Goal: Information Seeking & Learning: Learn about a topic

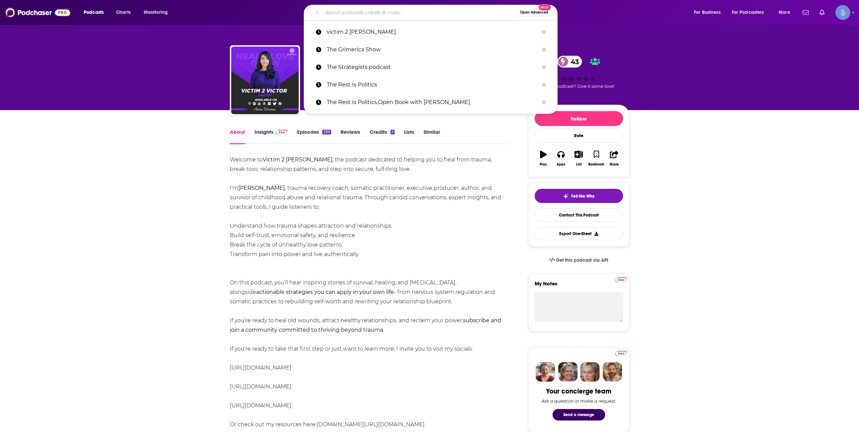
click at [390, 11] on input "Search podcasts, credits, & more..." at bounding box center [419, 12] width 195 height 11
paste input "Confidence and Coffee"
type input "Confidence and Coffee"
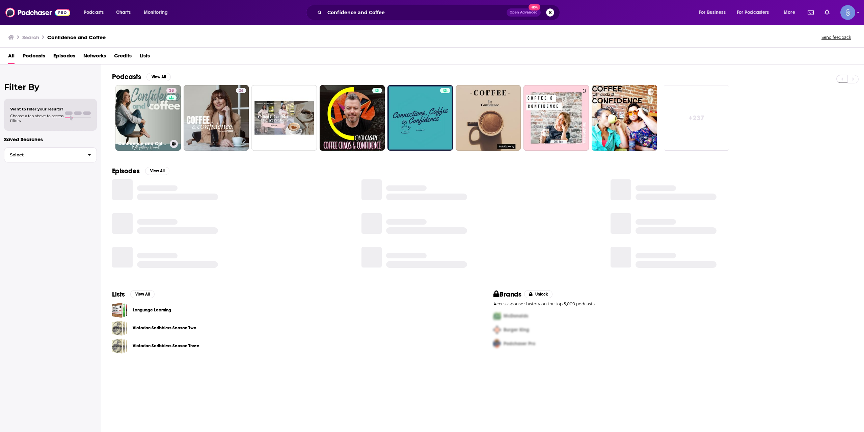
click at [156, 120] on link "38 Confidence and Coffee" at bounding box center [147, 117] width 65 height 65
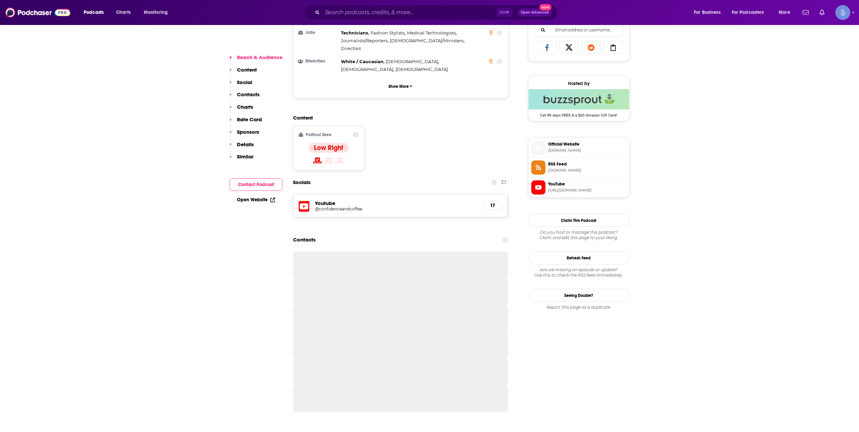
scroll to position [450, 0]
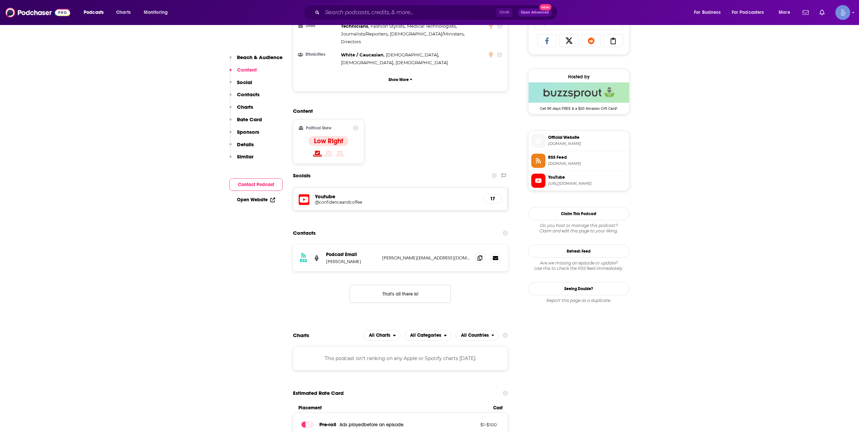
drag, startPoint x: 379, startPoint y: 21, endPoint x: 381, endPoint y: 15, distance: 5.9
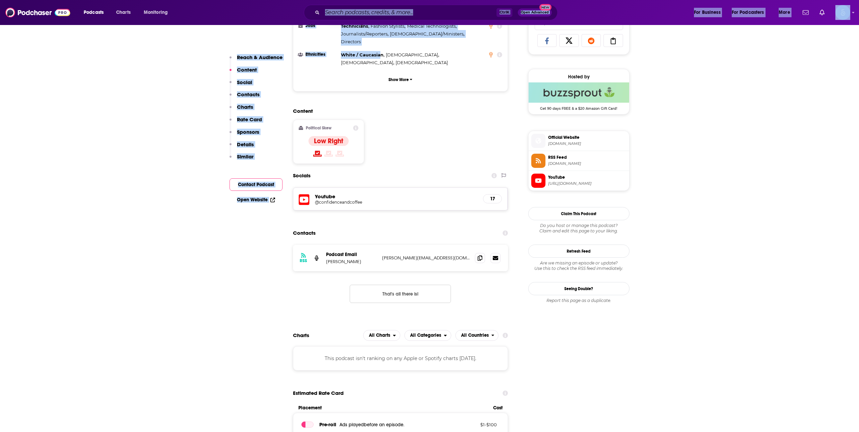
click at [382, 14] on input "Search podcasts, credits, & more..." at bounding box center [409, 12] width 174 height 11
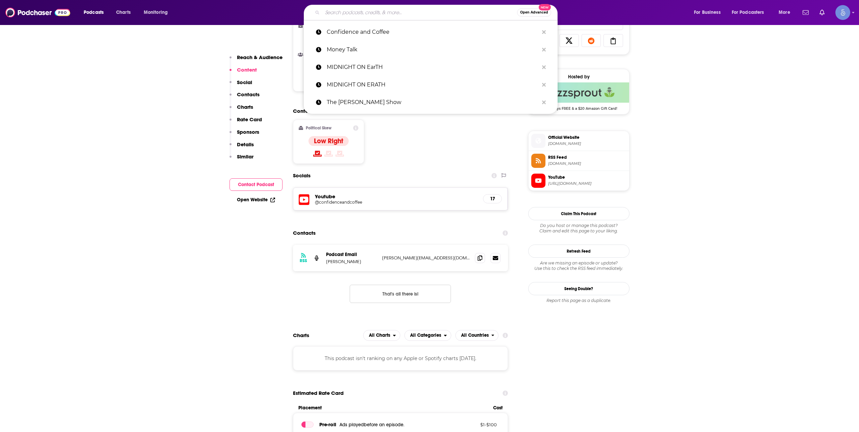
paste input "Fully Alive"
type input "Fully Alive"
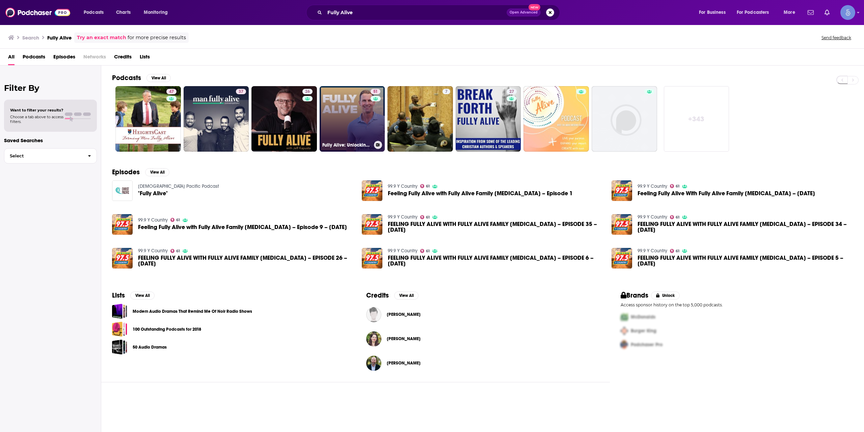
click at [335, 115] on link "51 Fully Alive: Unlocking the secrets to your healthier, happier, longer life" at bounding box center [352, 118] width 65 height 65
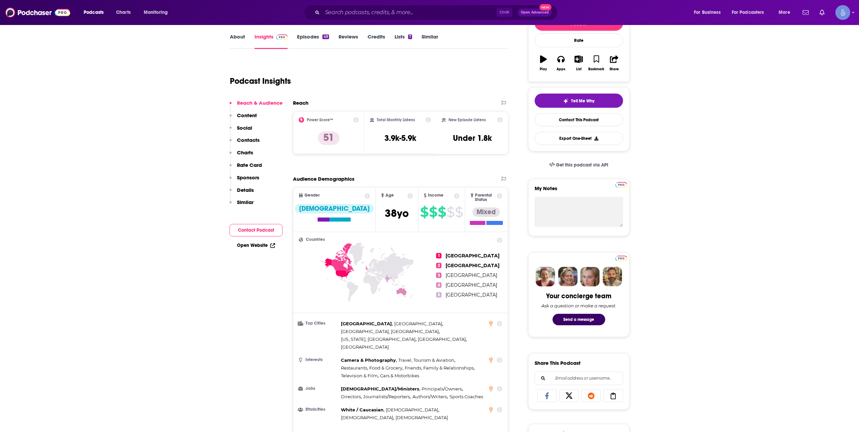
scroll to position [337, 0]
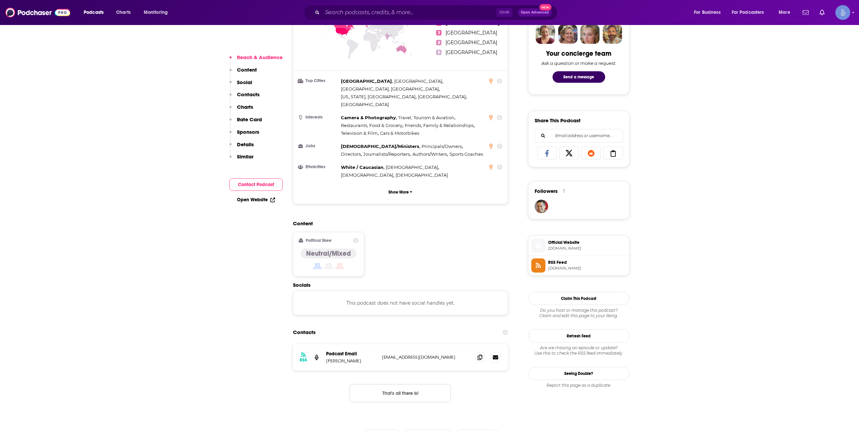
click at [574, 244] on span "Official Website" at bounding box center [587, 242] width 78 height 6
drag, startPoint x: 361, startPoint y: 21, endPoint x: 361, endPoint y: 15, distance: 5.4
click at [361, 18] on div "Podcasts Charts Monitoring Ctrl K Open Advanced New For Business For Podcasters…" at bounding box center [429, 12] width 859 height 25
click at [361, 15] on input "Search podcasts, credits, & more..." at bounding box center [409, 12] width 174 height 11
paste input "From the Inside Out: With [PERSON_NAME] and [PERSON_NAME]"
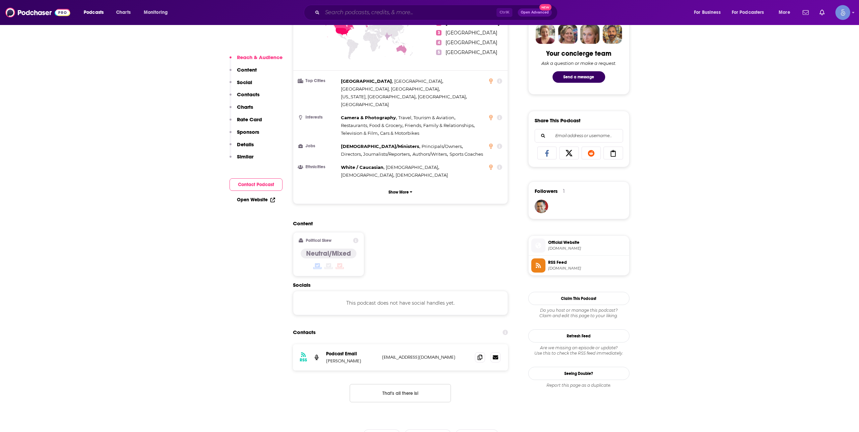
type input "From the Inside Out: With [PERSON_NAME] and [PERSON_NAME]"
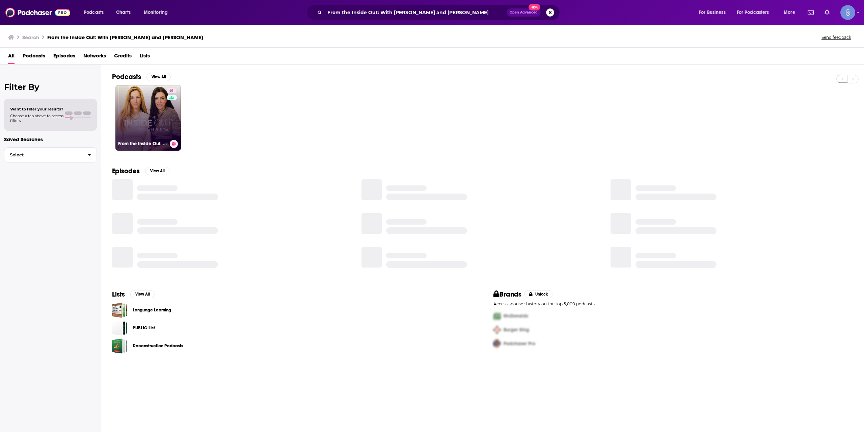
click at [169, 133] on div "51" at bounding box center [172, 114] width 11 height 52
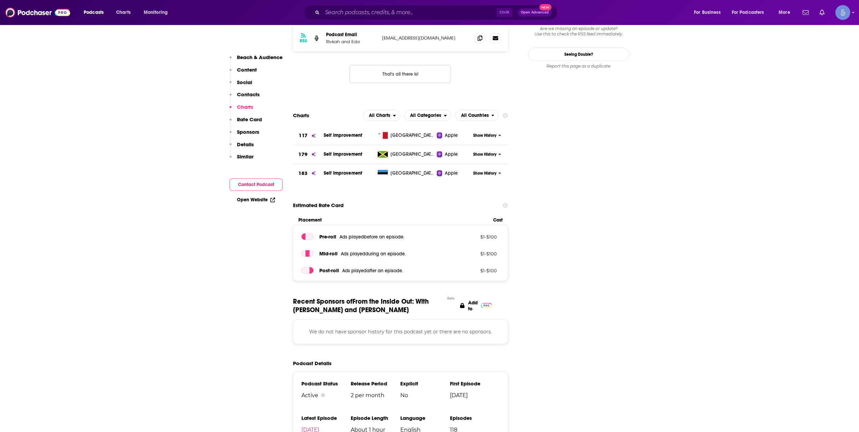
scroll to position [675, 0]
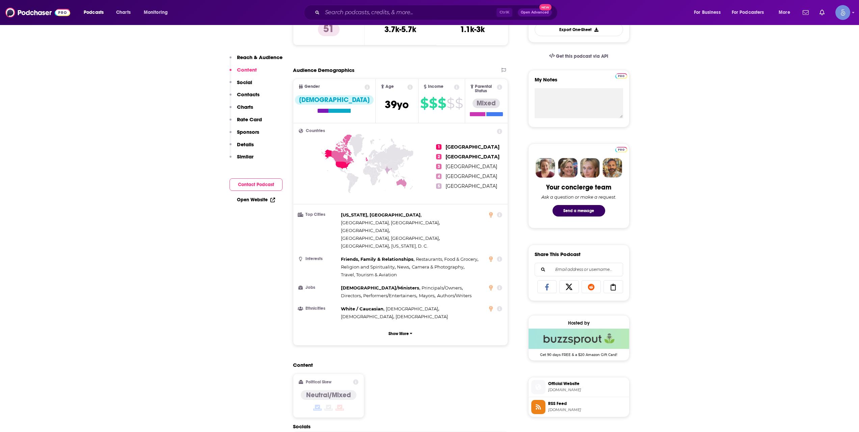
scroll to position [0, 0]
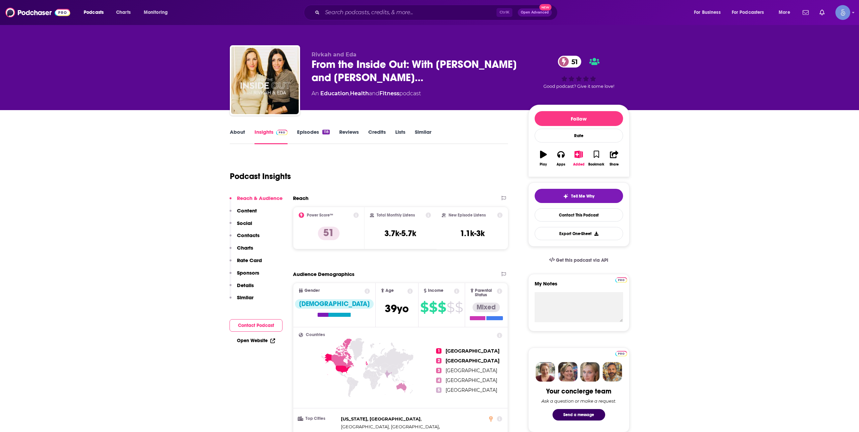
click at [507, 171] on div "Podcast Insights" at bounding box center [369, 175] width 278 height 40
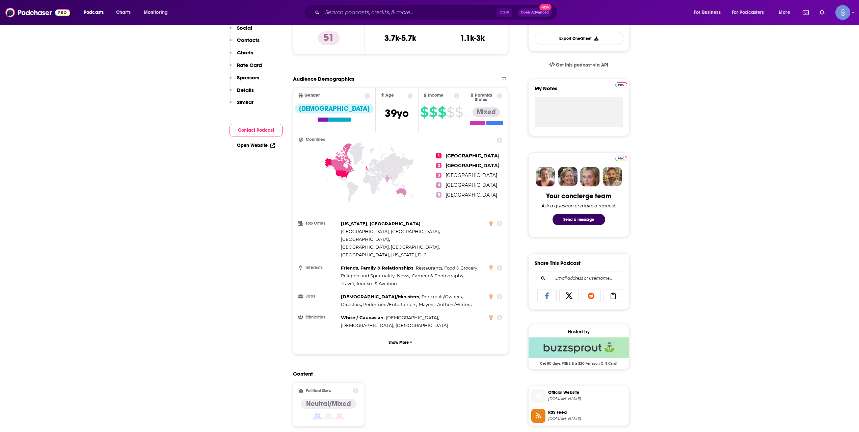
scroll to position [225, 0]
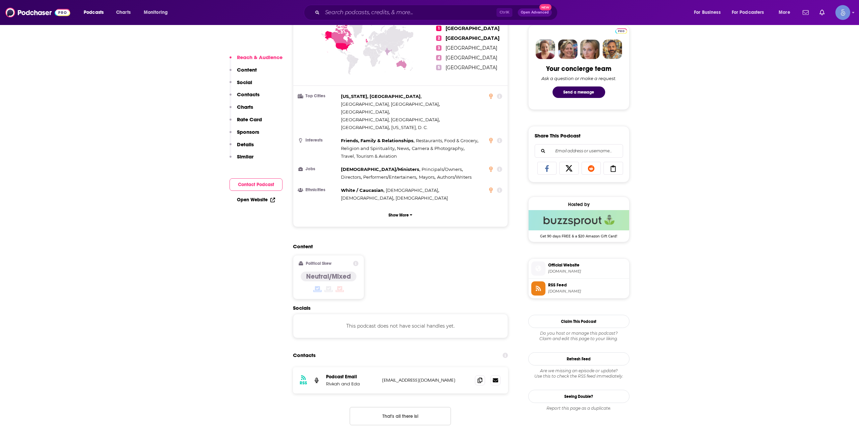
scroll to position [337, 0]
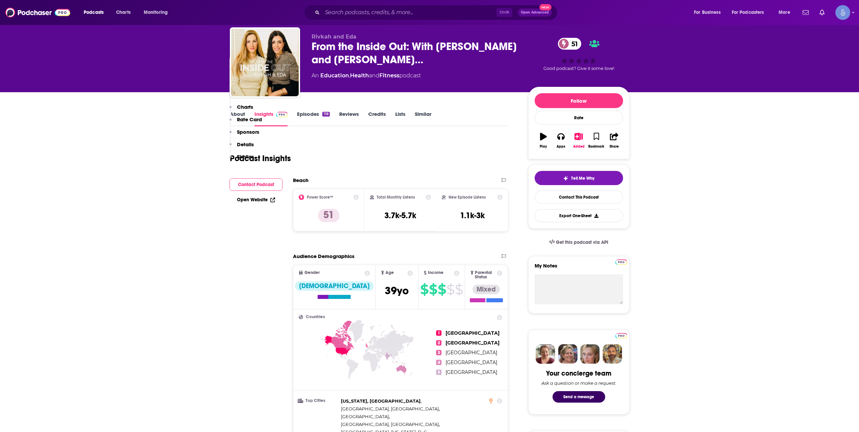
scroll to position [0, 0]
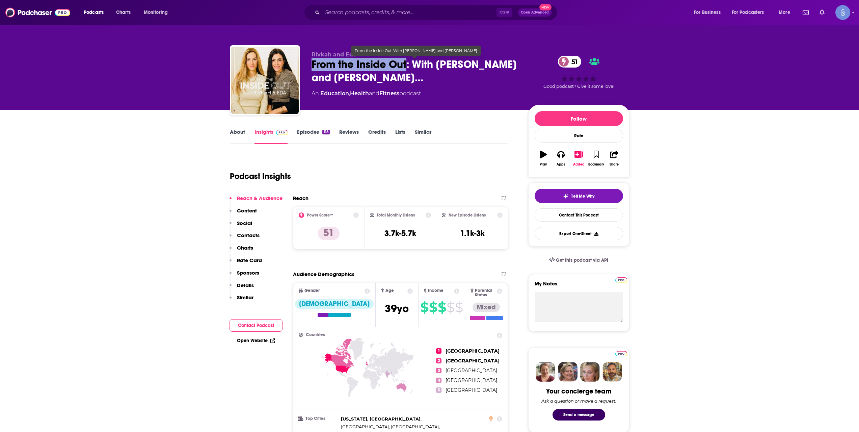
drag, startPoint x: 310, startPoint y: 61, endPoint x: 406, endPoint y: 64, distance: 95.5
click at [406, 64] on div "[PERSON_NAME] and [PERSON_NAME] From the Inside Out: With [PERSON_NAME] and [PE…" at bounding box center [429, 81] width 399 height 73
copy h2 "From the Inside Out"
click at [231, 131] on link "About" at bounding box center [237, 137] width 15 height 16
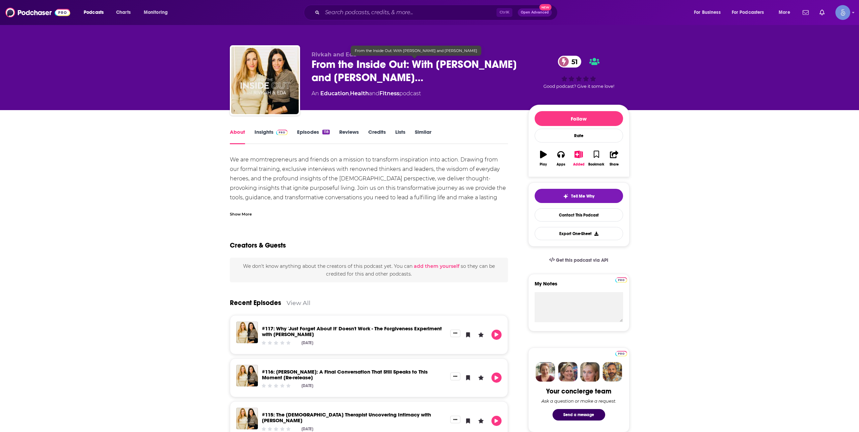
drag, startPoint x: 356, startPoint y: 77, endPoint x: 424, endPoint y: 81, distance: 68.3
click at [424, 81] on span "From the Inside Out: With [PERSON_NAME] and [PERSON_NAME]…" at bounding box center [414, 71] width 206 height 26
click at [242, 216] on div "Show More" at bounding box center [241, 213] width 22 height 6
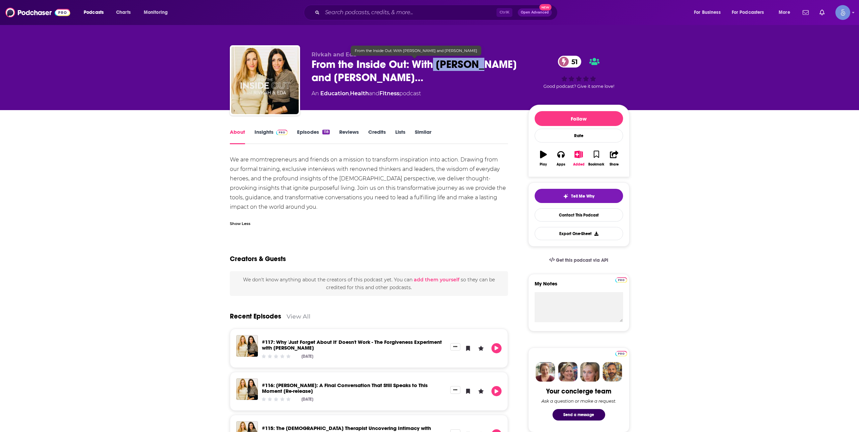
drag, startPoint x: 435, startPoint y: 66, endPoint x: 479, endPoint y: 64, distance: 44.6
click at [479, 64] on span "From the Inside Out: With [PERSON_NAME] and [PERSON_NAME]…" at bounding box center [414, 71] width 206 height 26
click at [477, 65] on span "From the Inside Out: With [PERSON_NAME] and [PERSON_NAME]…" at bounding box center [414, 71] width 206 height 26
drag, startPoint x: 436, startPoint y: 65, endPoint x: 508, endPoint y: 65, distance: 71.5
click at [508, 65] on span "From the Inside Out: With [PERSON_NAME] and [PERSON_NAME]…" at bounding box center [414, 71] width 206 height 26
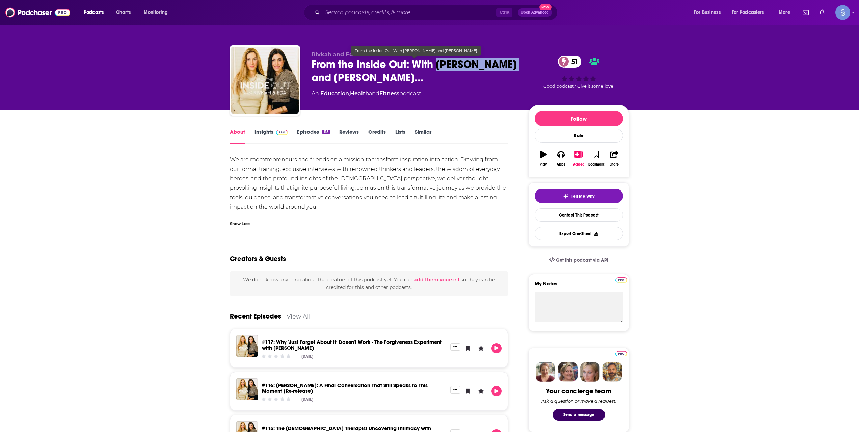
copy h1 "[PERSON_NAME]"
click at [322, 74] on span "From the Inside Out: With [PERSON_NAME] and [PERSON_NAME]…" at bounding box center [414, 71] width 206 height 26
drag, startPoint x: 320, startPoint y: 63, endPoint x: 408, endPoint y: 61, distance: 88.1
click at [408, 61] on div "[PERSON_NAME] and [PERSON_NAME] From the Inside Out: With [PERSON_NAME] and [PE…" at bounding box center [429, 81] width 399 height 73
copy h1 "From the Inside Out"
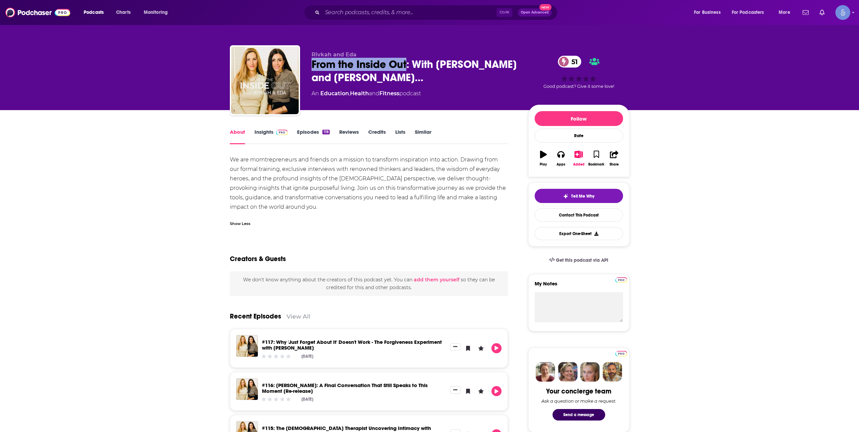
click at [313, 134] on link "Episodes 118" at bounding box center [313, 137] width 32 height 16
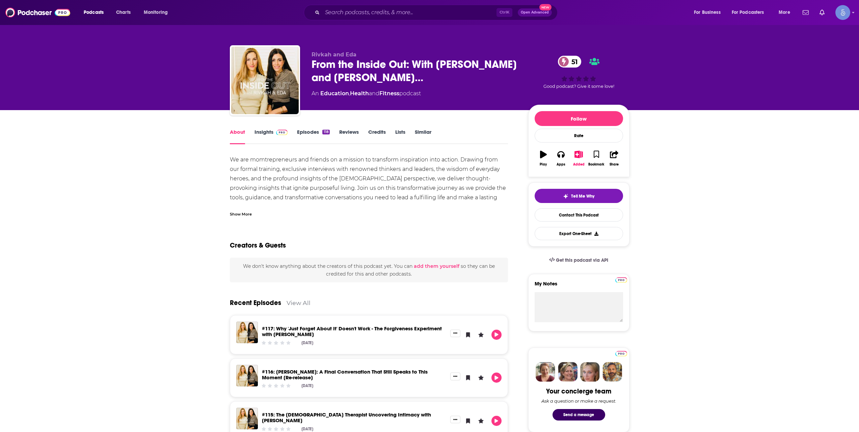
click at [277, 133] on img at bounding box center [282, 132] width 12 height 5
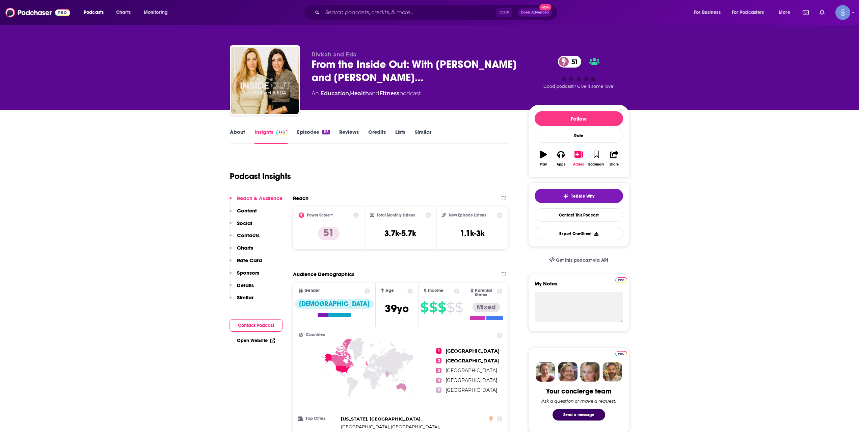
click at [235, 134] on link "About" at bounding box center [237, 137] width 15 height 16
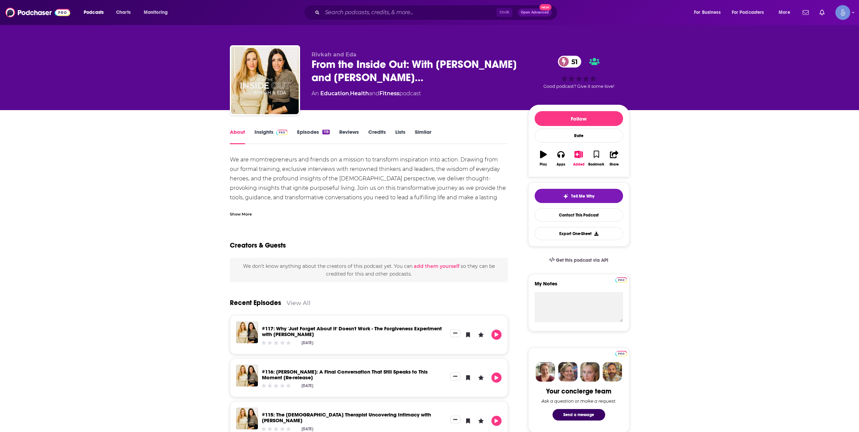
click at [238, 217] on div "Show More" at bounding box center [241, 213] width 22 height 6
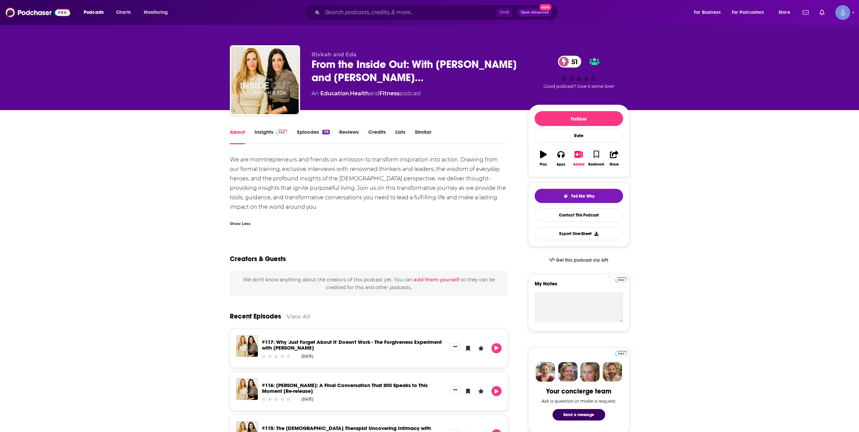
drag, startPoint x: 242, startPoint y: 213, endPoint x: 248, endPoint y: 214, distance: 5.7
click at [242, 213] on div "We are momtrepreneurs and friends on a mission to transform inspiration into ac…" at bounding box center [369, 192] width 278 height 75
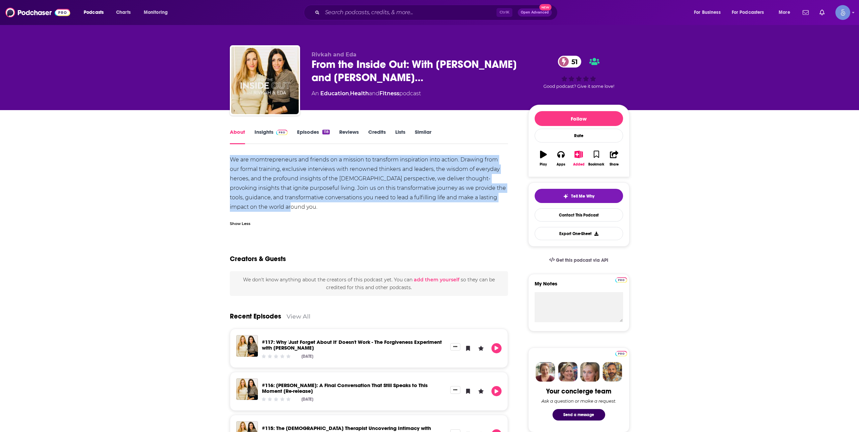
drag, startPoint x: 292, startPoint y: 208, endPoint x: 224, endPoint y: 155, distance: 85.7
copy div "We are momtrepreneurs and friends on a mission to transform inspiration into ac…"
